Goal: Book appointment/travel/reservation

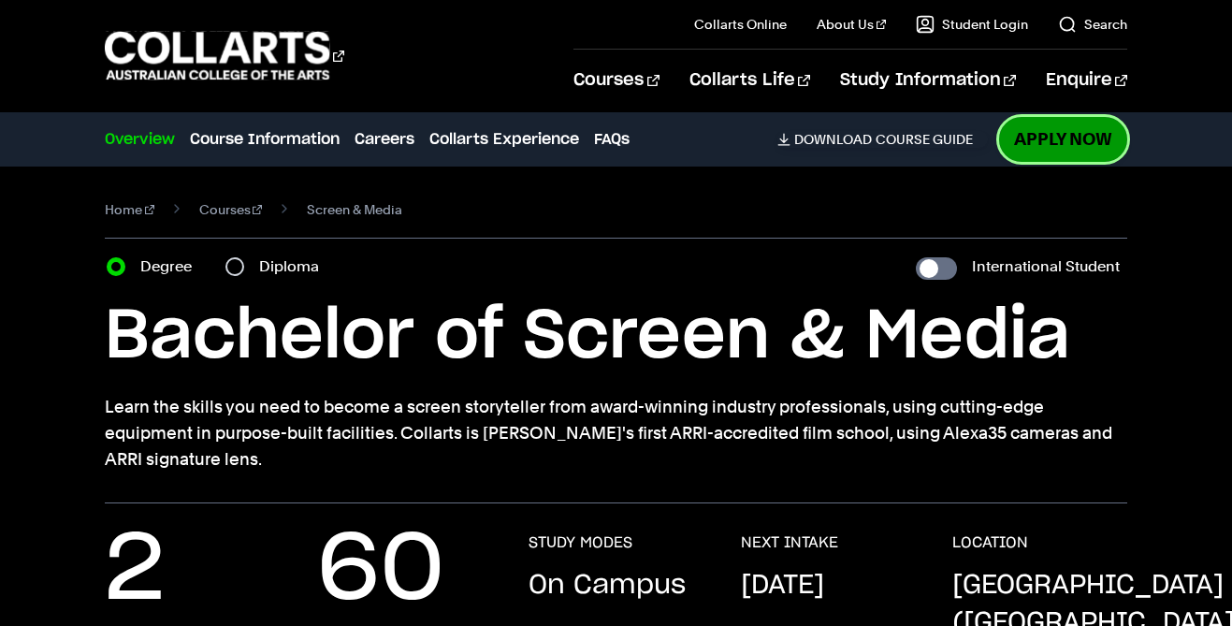
click at [1058, 144] on link "Apply Now" at bounding box center [1063, 139] width 128 height 44
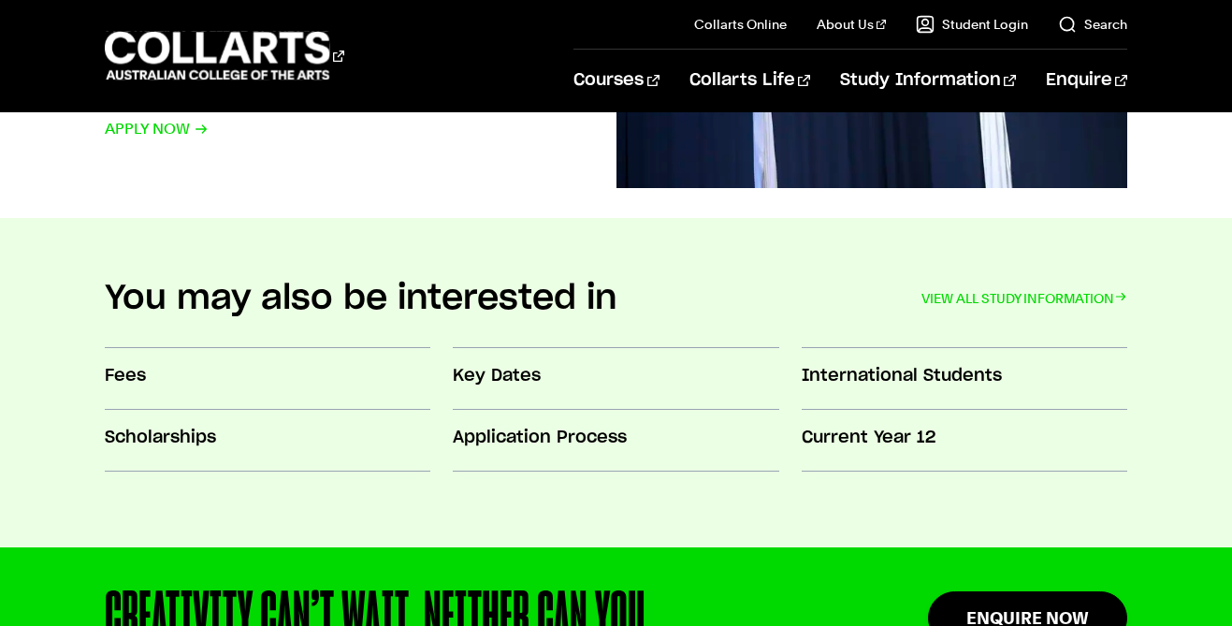
scroll to position [1538, 0]
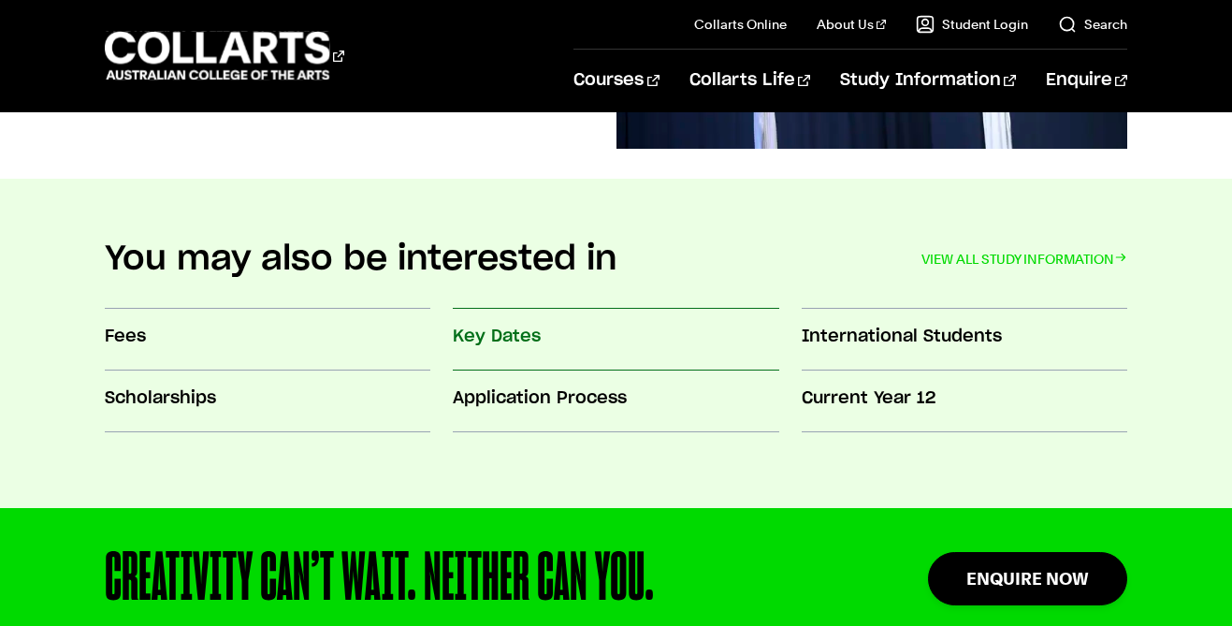
click at [587, 353] on link "Key Dates" at bounding box center [616, 341] width 326 height 62
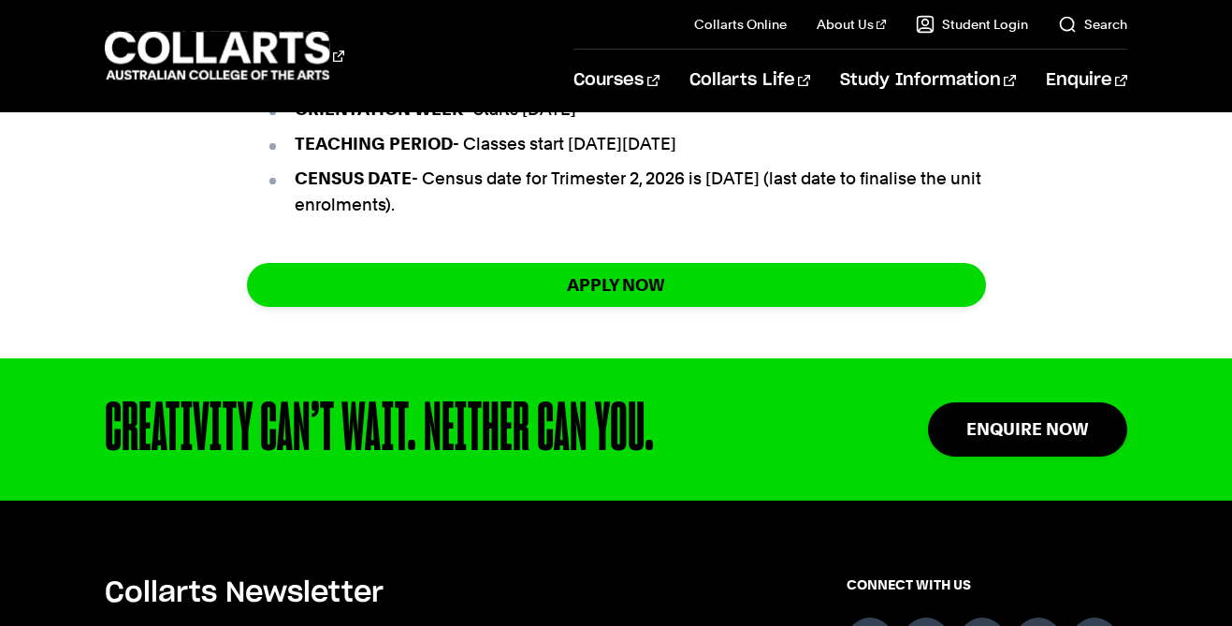
scroll to position [1549, 0]
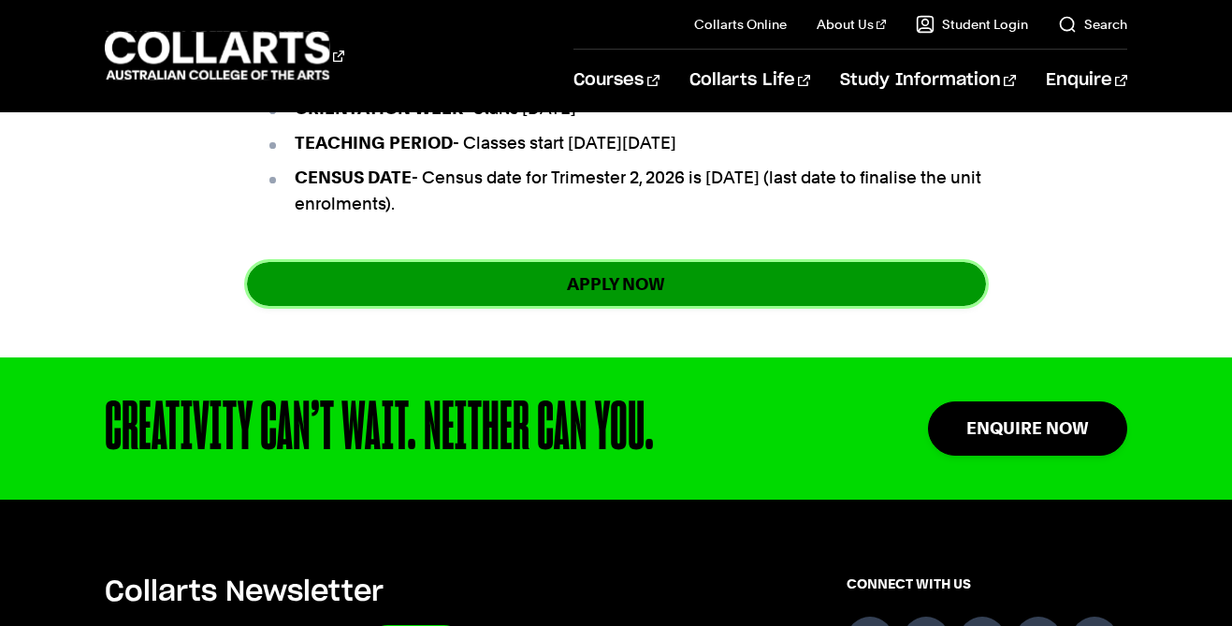
click at [309, 306] on link "apply now" at bounding box center [616, 284] width 739 height 44
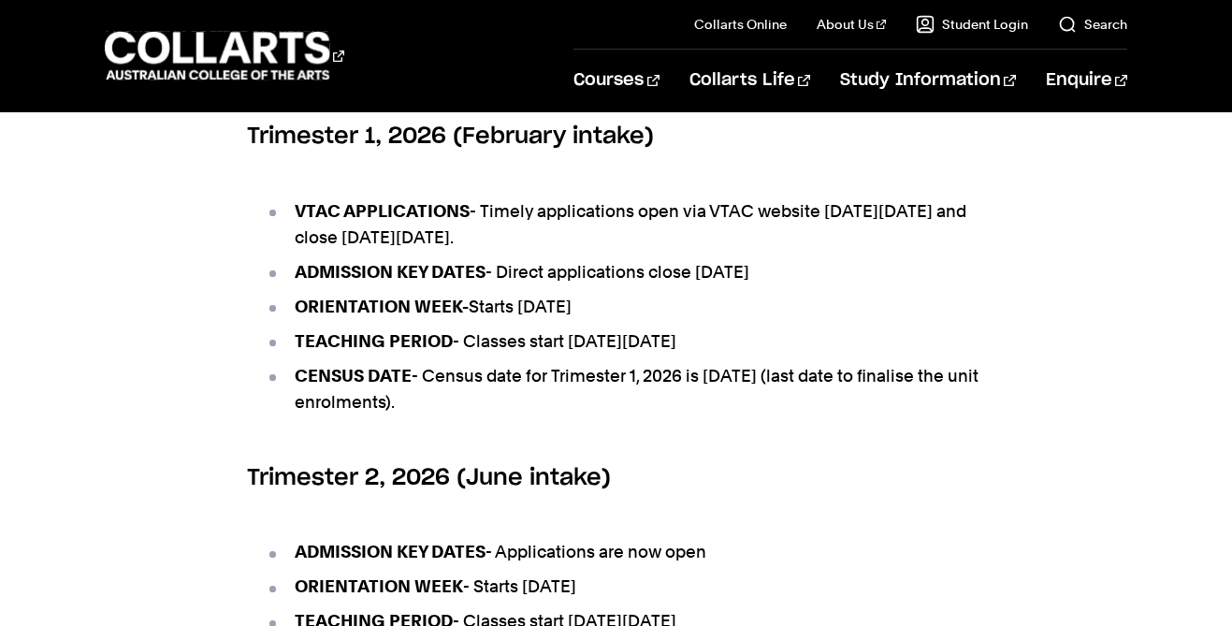
scroll to position [1064, 0]
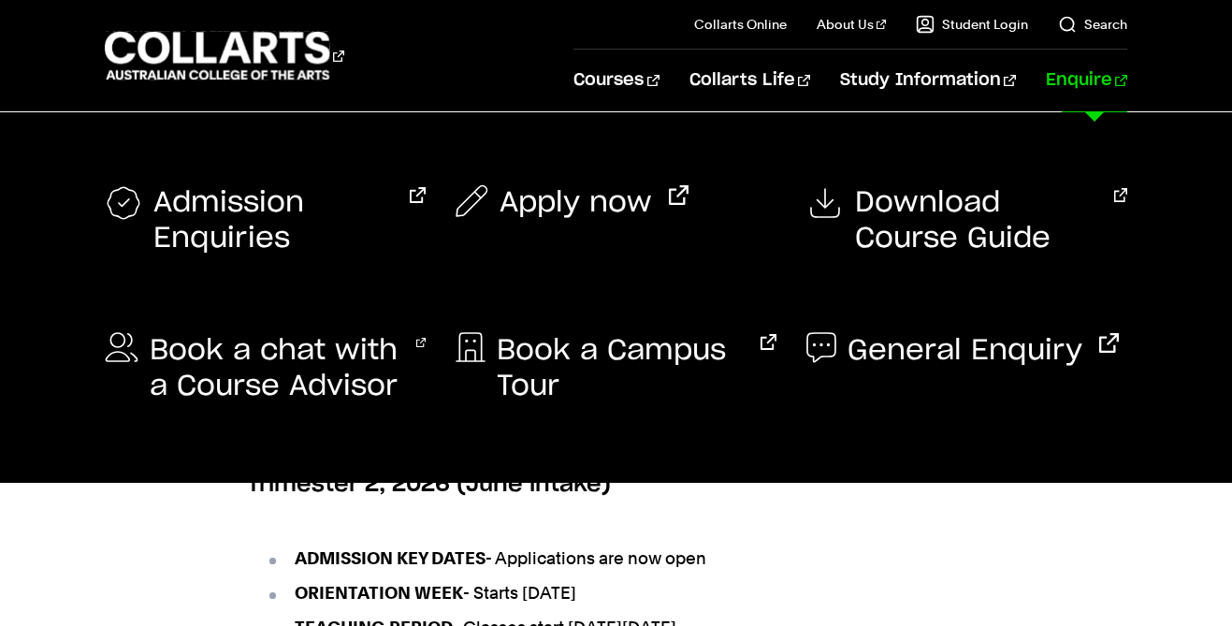
click at [1090, 70] on link "Enquire" at bounding box center [1086, 81] width 81 height 62
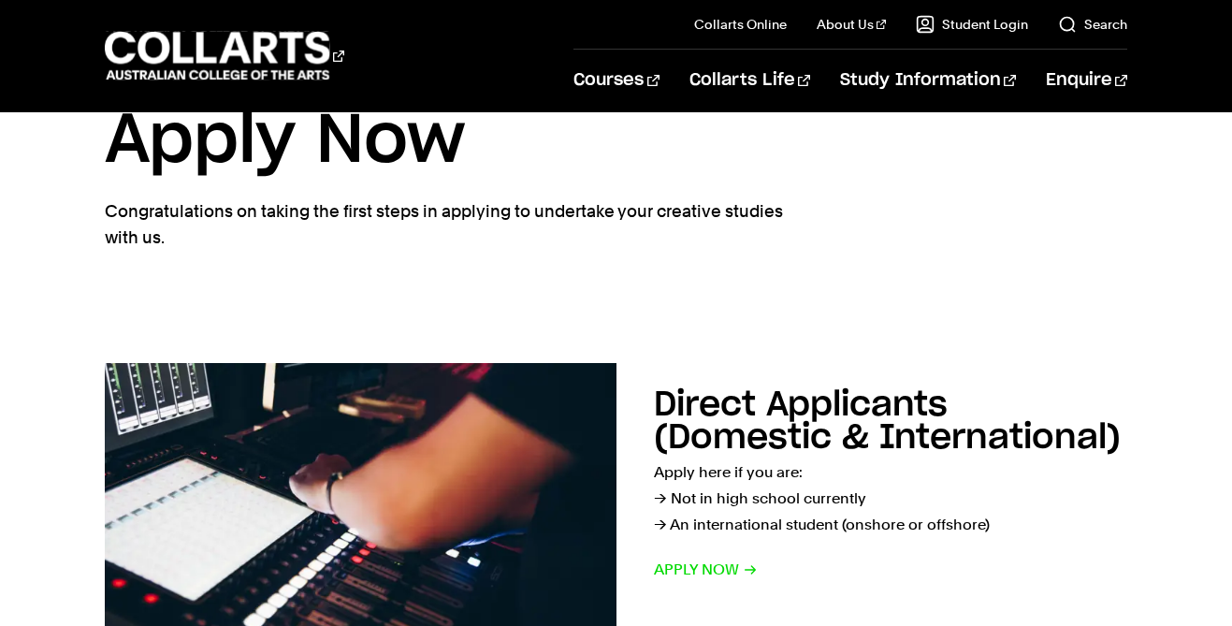
scroll to position [174, 0]
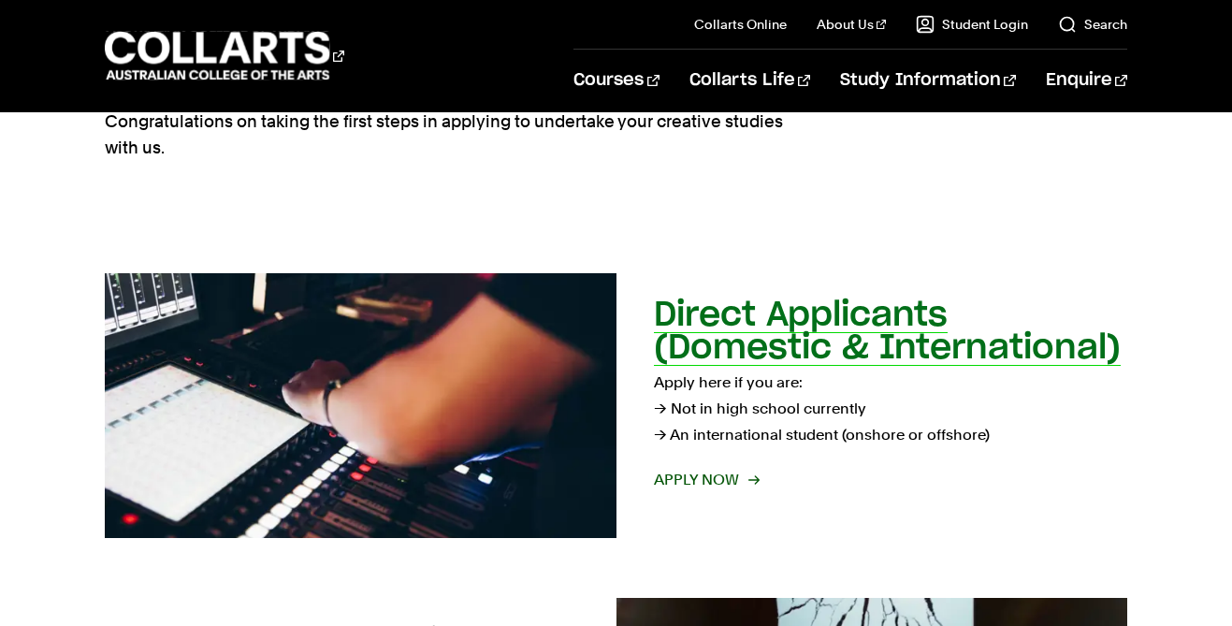
click at [702, 485] on span "Apply now" at bounding box center [706, 480] width 104 height 26
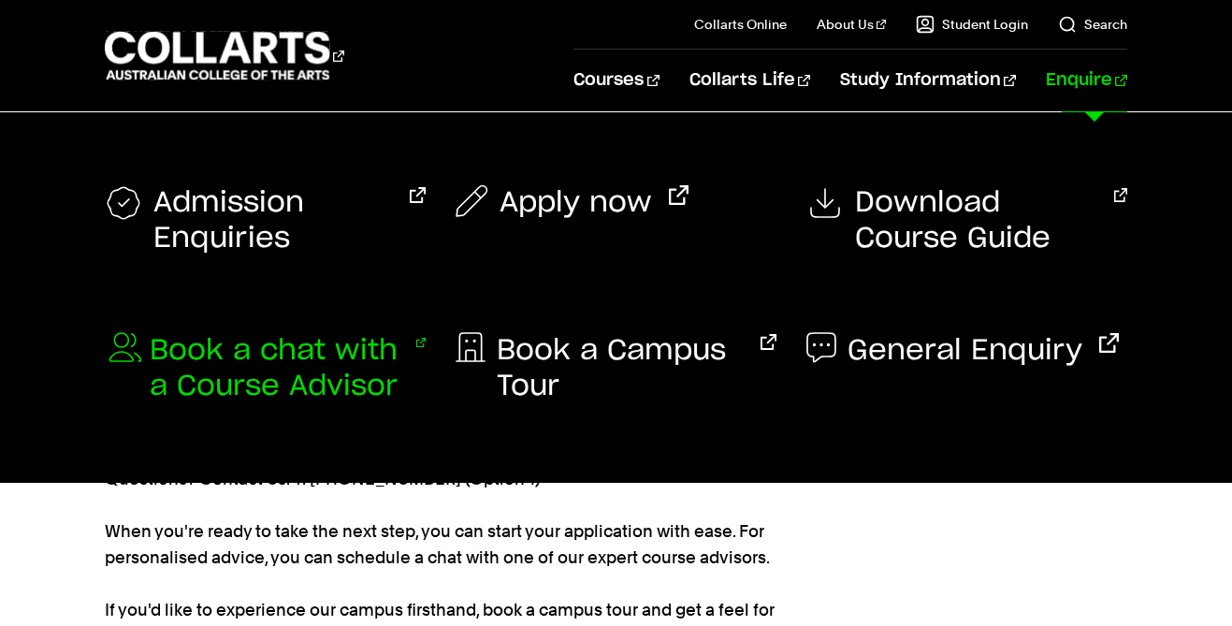
click at [227, 356] on span "Book a chat with a Course Advisor" at bounding box center [275, 368] width 250 height 71
